Goal: Task Accomplishment & Management: Manage account settings

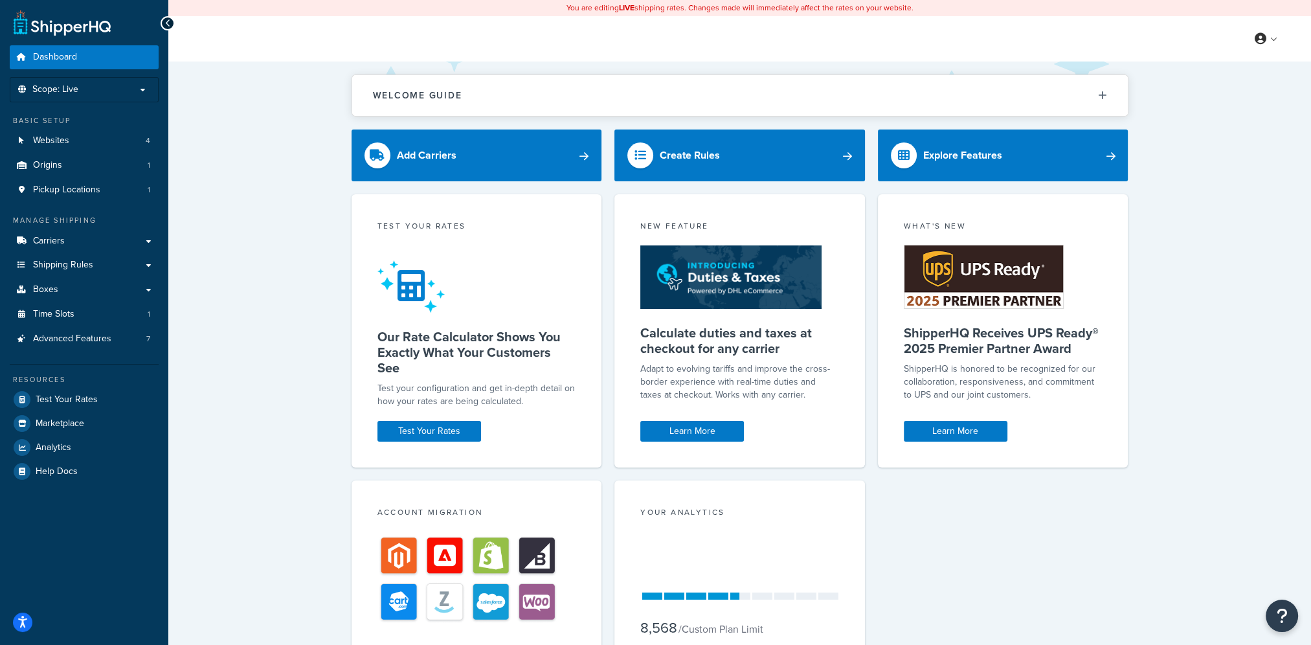
click at [314, 259] on div "Welcome Guide ShipperHQ: An Overview Carrier Setup Shipping Rules Overview Comm…" at bounding box center [739, 440] width 1143 height 756
click at [68, 84] on span "Scope: Live" at bounding box center [55, 89] width 46 height 11
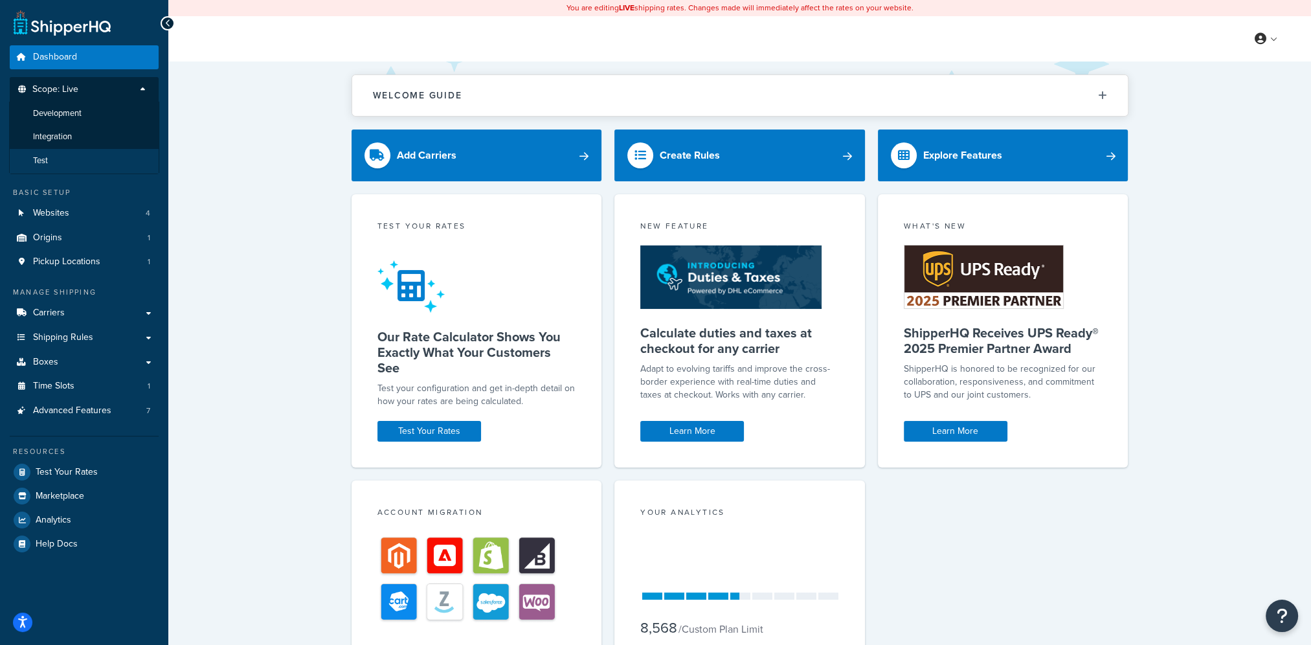
click at [66, 155] on li "Test" at bounding box center [84, 161] width 150 height 24
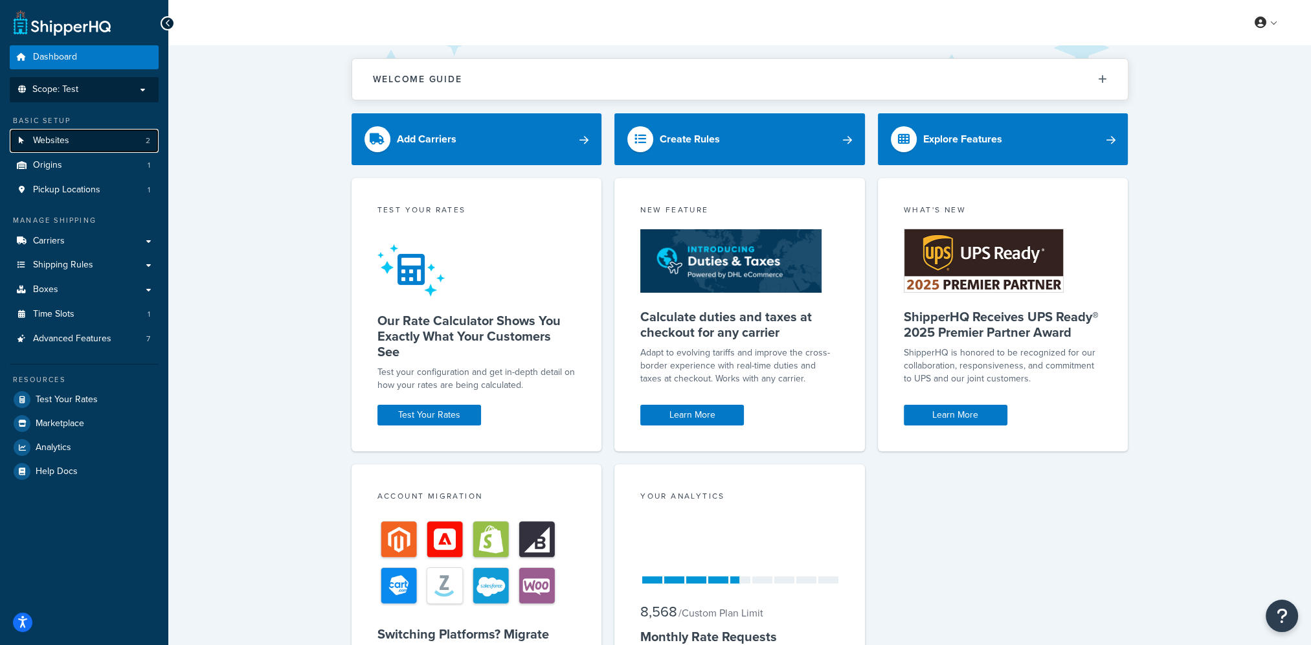
click at [96, 142] on link "Websites 2" at bounding box center [84, 141] width 149 height 24
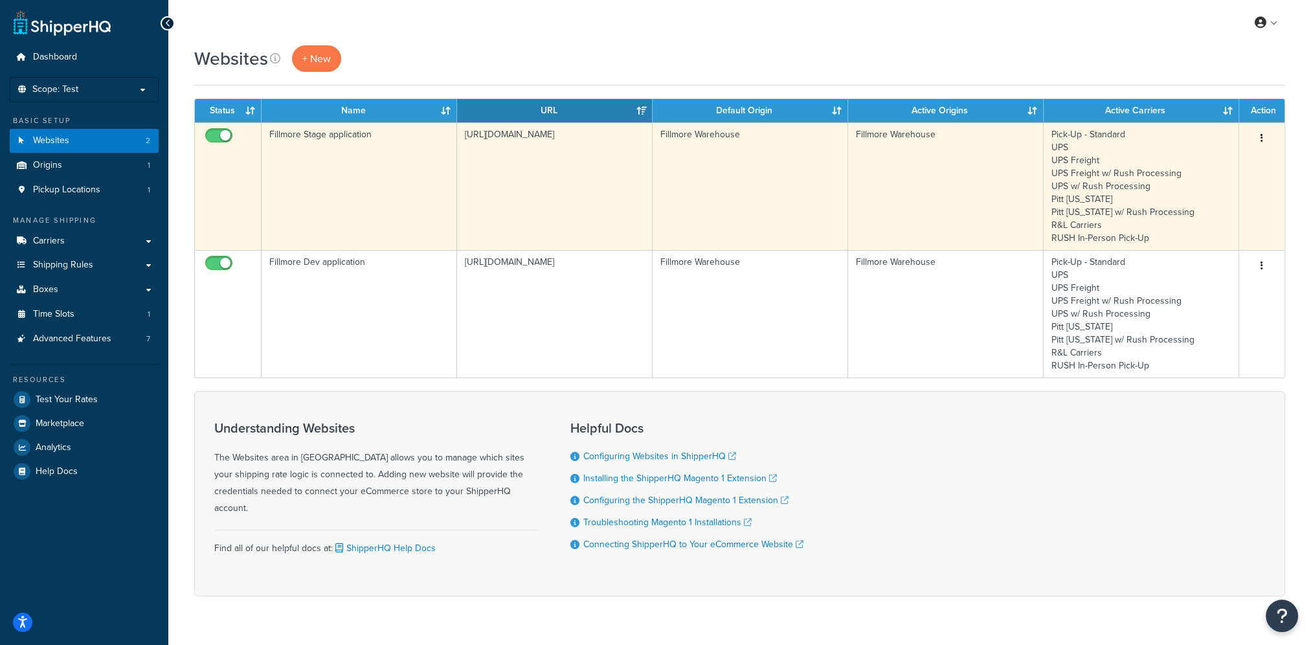
click at [1262, 137] on icon "button" at bounding box center [1262, 137] width 3 height 9
click at [1241, 161] on link "Edit" at bounding box center [1210, 164] width 102 height 27
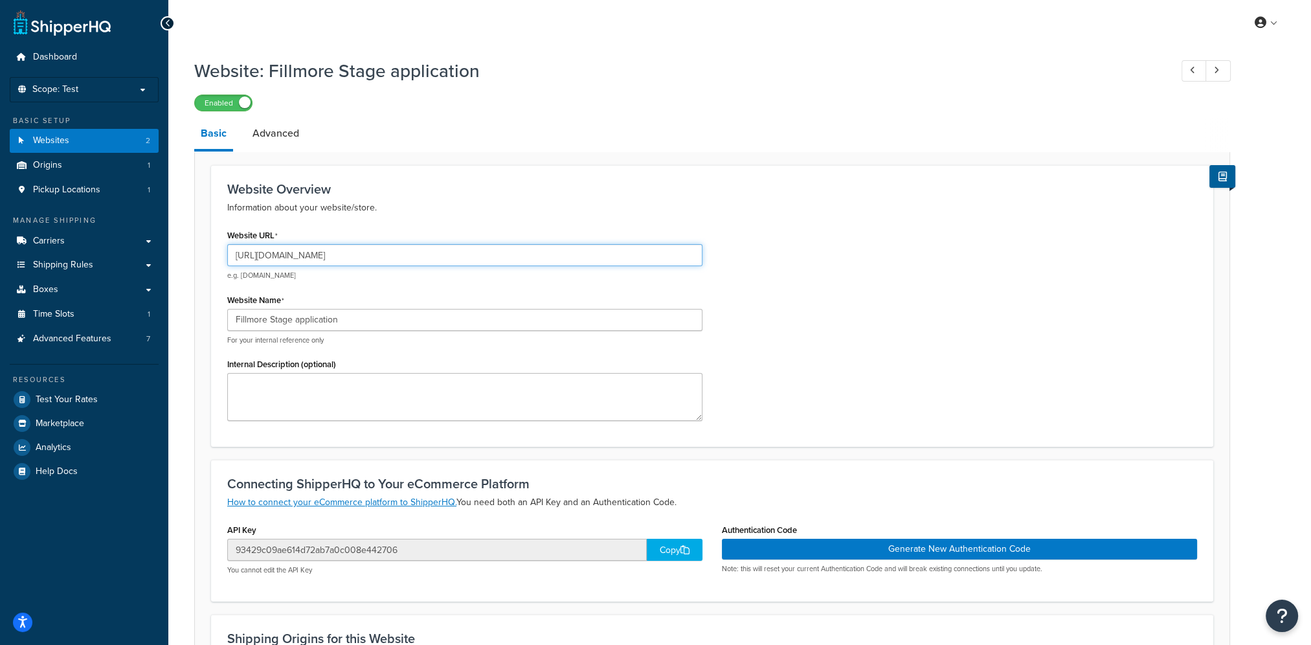
drag, startPoint x: 473, startPoint y: 249, endPoint x: 189, endPoint y: 235, distance: 284.7
click at [194, 235] on div "Website Overview Information about your website/store. Website URL https://stag…" at bounding box center [712, 481] width 1036 height 658
paste input "mcstaging"
type input "https://mcstaging.fillmorecontainer.com/"
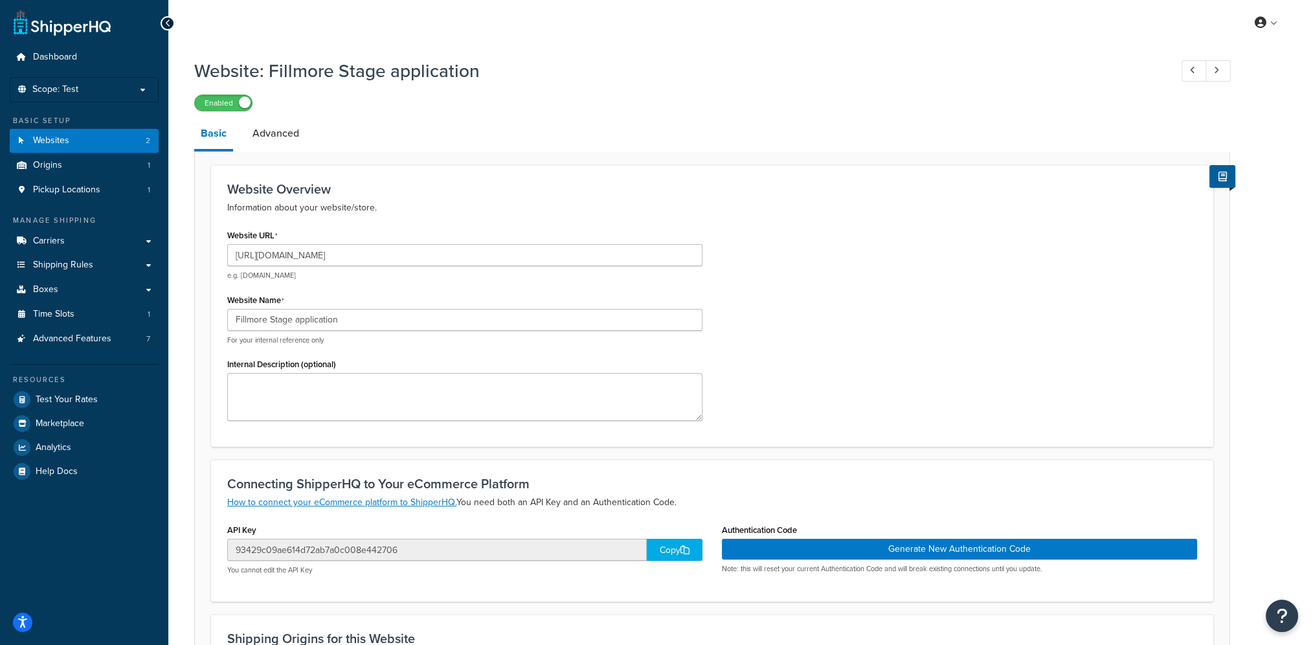
click at [765, 289] on div "Website URL https://mcstaging.fillmorecontainer.com/ e.g. mywebsite.com Website…" at bounding box center [713, 328] width 990 height 205
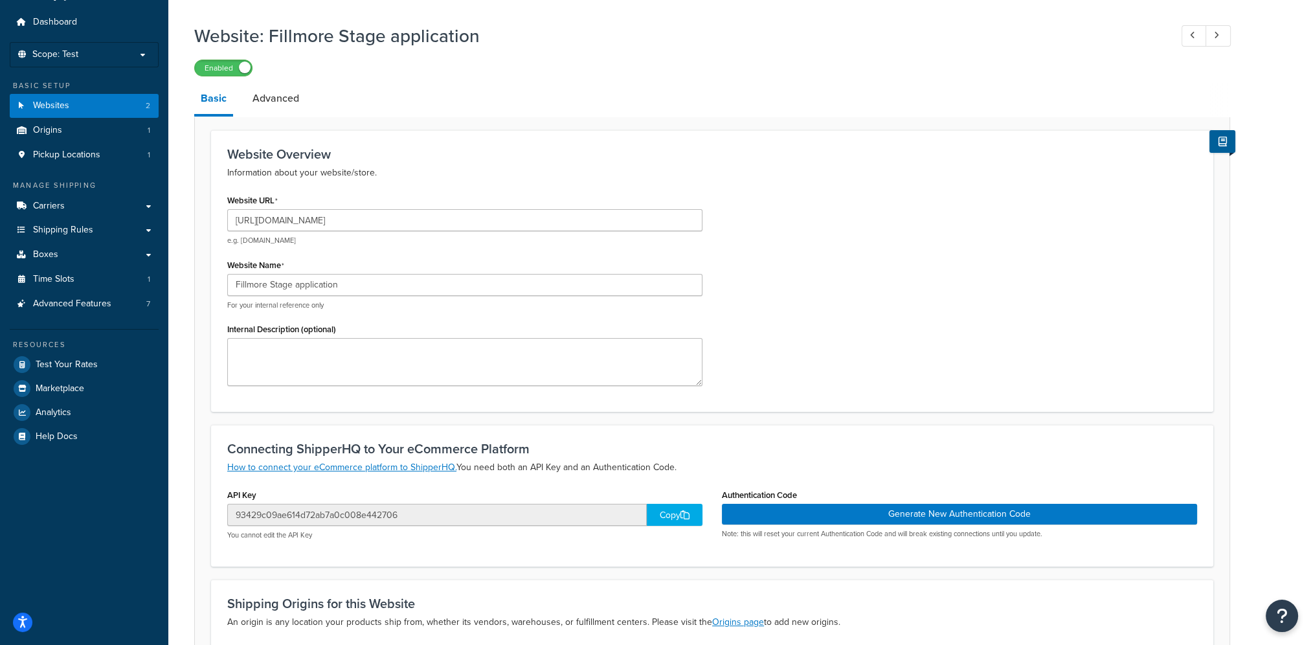
scroll to position [65, 0]
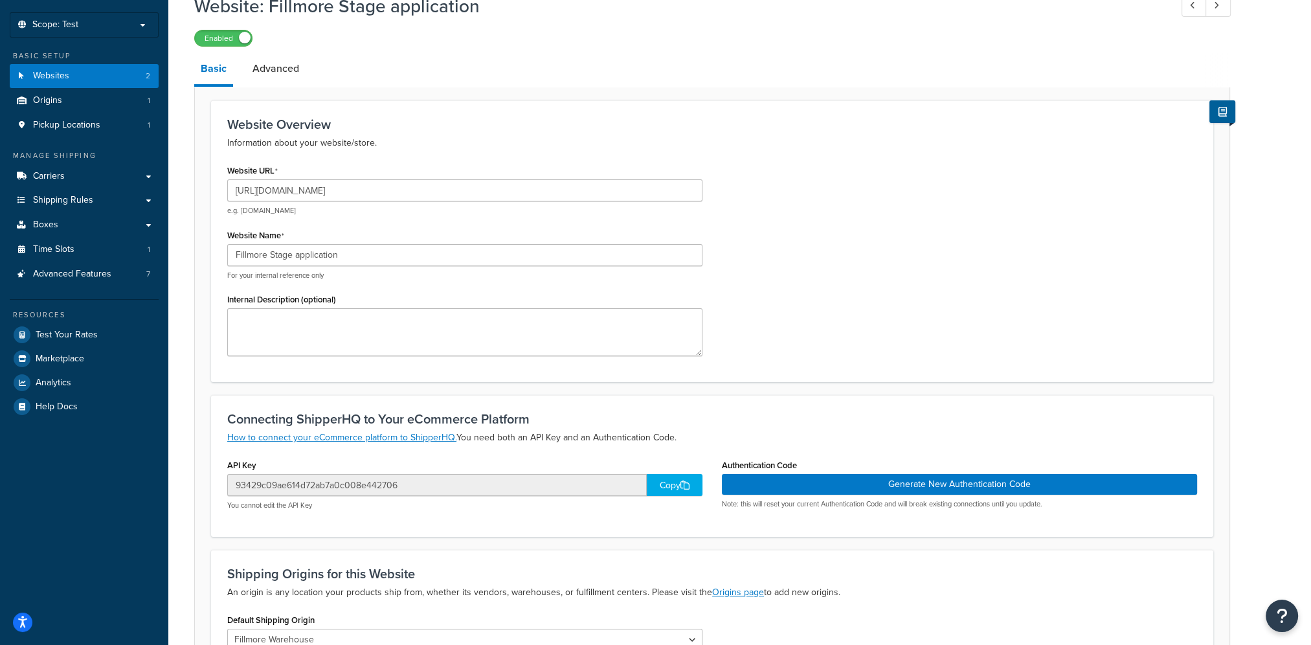
click at [749, 310] on div "Website URL https://mcstaging.fillmorecontainer.com/ e.g. mywebsite.com Website…" at bounding box center [713, 263] width 990 height 205
click at [675, 486] on div "Copy" at bounding box center [675, 485] width 56 height 22
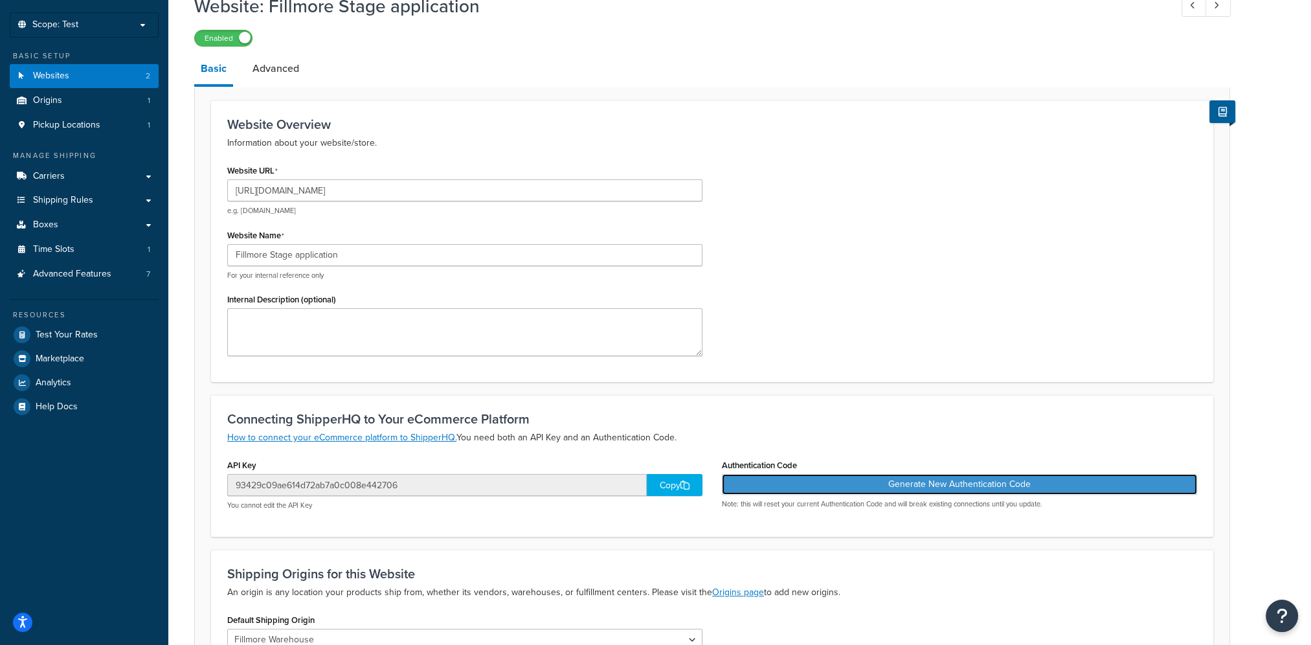
click at [938, 490] on button "Generate New Authentication Code" at bounding box center [959, 484] width 475 height 21
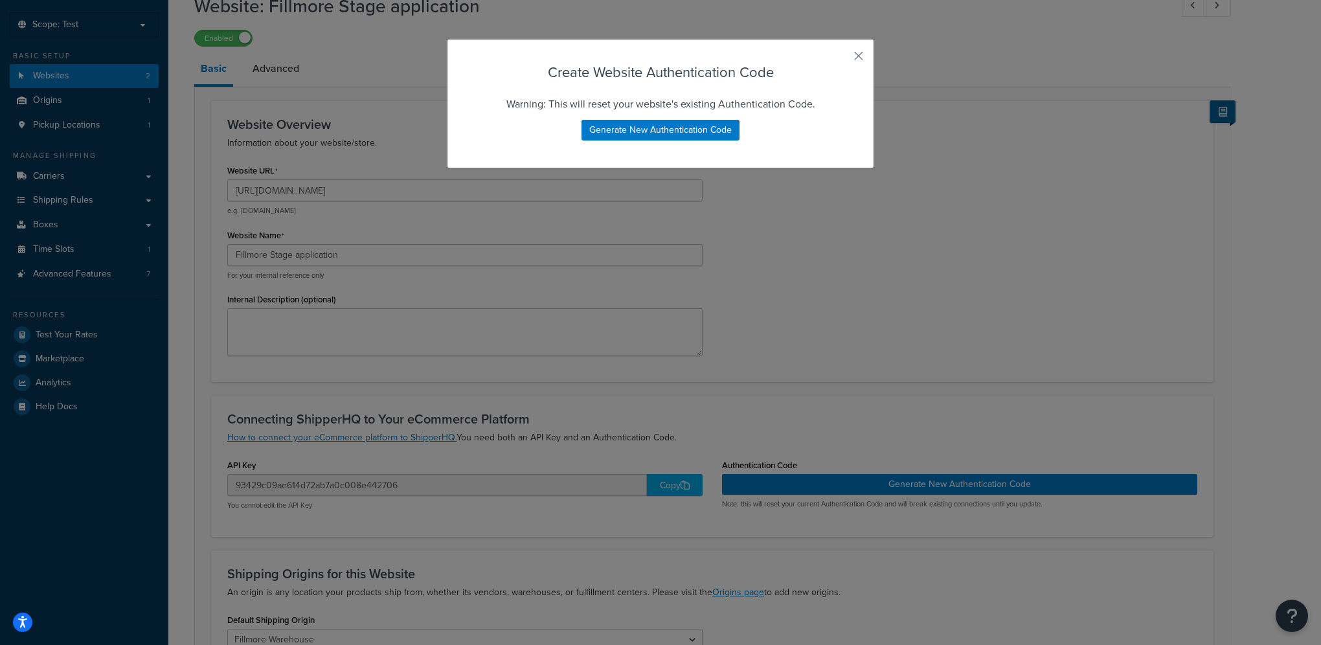
click at [859, 56] on div "Create Website Authentication Code Warning: This will reset your website's exis…" at bounding box center [660, 104] width 427 height 130
click at [841, 59] on button "button" at bounding box center [839, 60] width 3 height 3
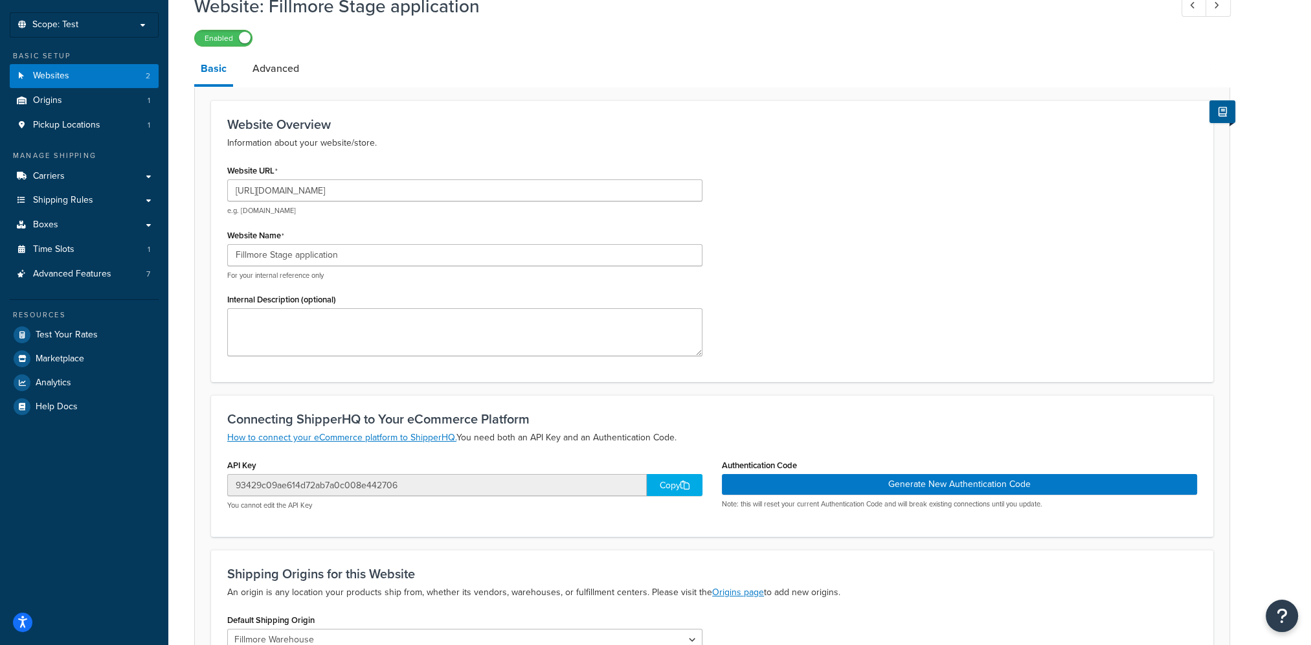
scroll to position [229, 0]
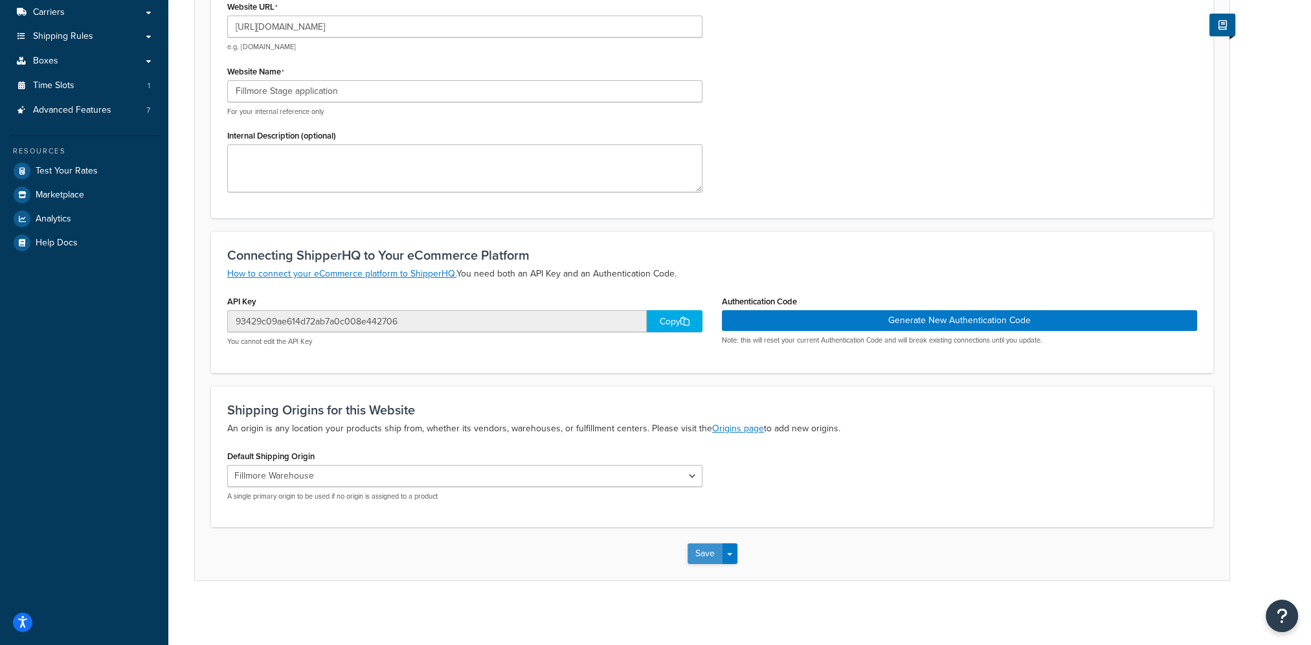
click at [707, 556] on button "Save" at bounding box center [705, 553] width 35 height 21
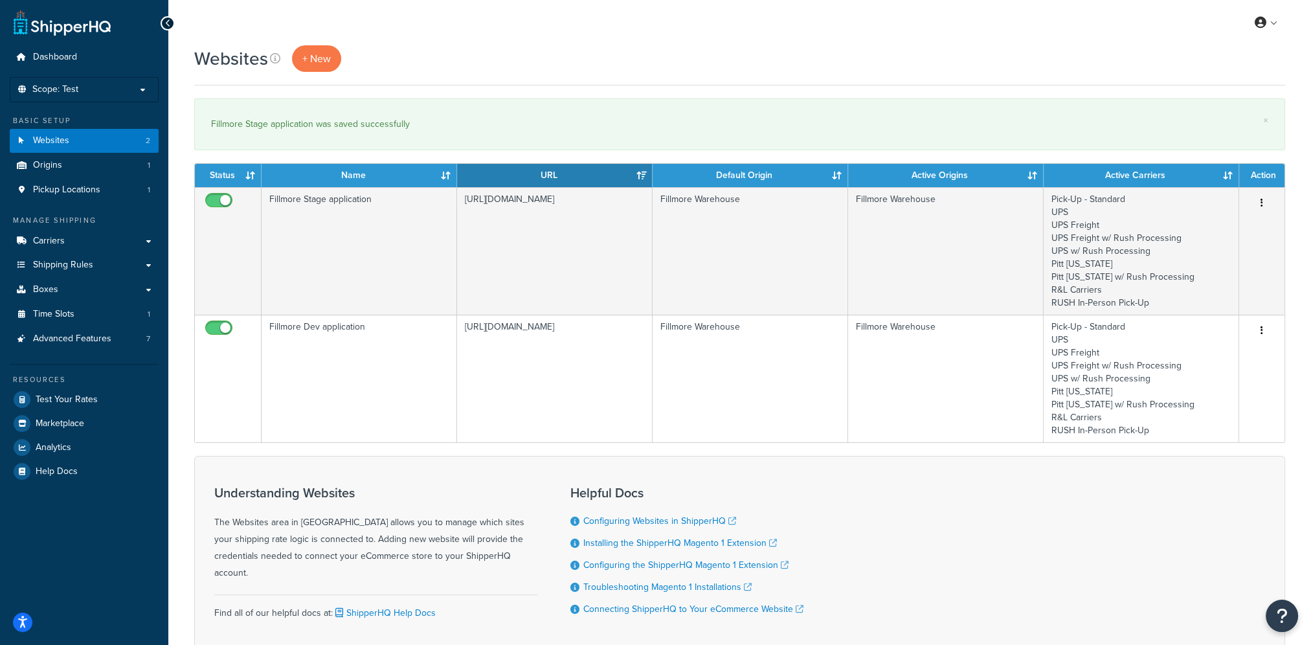
click at [644, 67] on div "Websites + New" at bounding box center [739, 58] width 1091 height 27
